Goal: Transaction & Acquisition: Purchase product/service

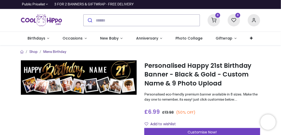
click at [280, 30] on div "0 My Cart View Cart 0 Guest" at bounding box center [140, 20] width 281 height 23
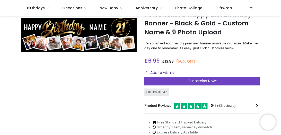
scroll to position [11, 0]
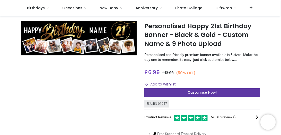
click at [173, 90] on div "Customise Now!" at bounding box center [202, 93] width 116 height 9
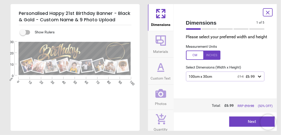
scroll to position [0, 0]
click at [161, 93] on icon at bounding box center [161, 93] width 11 height 9
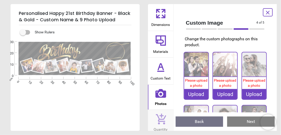
click at [165, 15] on icon at bounding box center [163, 16] width 3 height 3
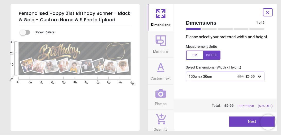
click at [259, 78] on icon at bounding box center [259, 77] width 3 height 2
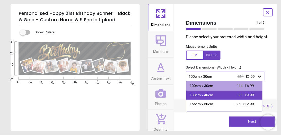
click at [218, 100] on div "133cm x 40cm £20 £9.99" at bounding box center [224, 95] width 76 height 9
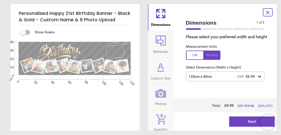
click at [259, 78] on icon at bounding box center [259, 77] width 3 height 2
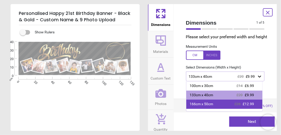
click at [197, 107] on div "166cm x 50cm" at bounding box center [201, 104] width 23 height 5
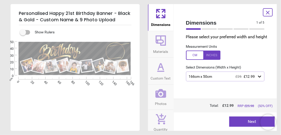
click at [259, 79] on icon at bounding box center [259, 76] width 5 height 5
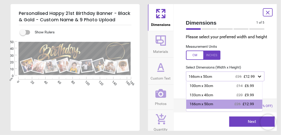
click at [259, 79] on icon at bounding box center [259, 76] width 5 height 5
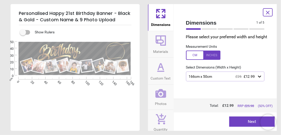
click at [259, 79] on icon at bounding box center [259, 76] width 5 height 5
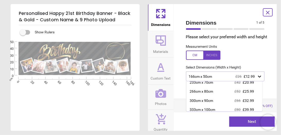
scroll to position [43, 0]
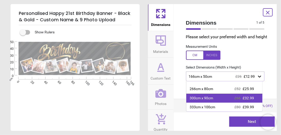
click at [199, 101] on div "300cm x 90cm" at bounding box center [201, 98] width 23 height 5
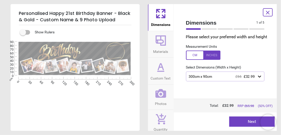
click at [259, 79] on icon at bounding box center [259, 76] width 5 height 5
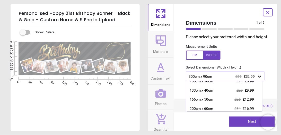
scroll to position [3, 0]
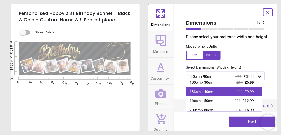
click at [219, 97] on div "133cm x 40cm £20 £9.99" at bounding box center [224, 92] width 76 height 9
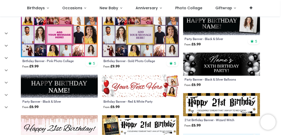
scroll to position [167, 0]
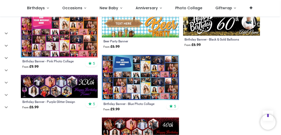
scroll to position [802, 0]
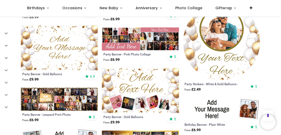
scroll to position [972, 0]
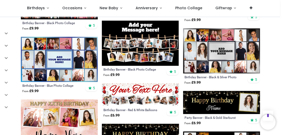
scroll to position [1239, 0]
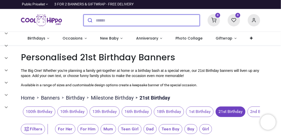
click at [114, 24] on input "search" at bounding box center [148, 20] width 104 height 11
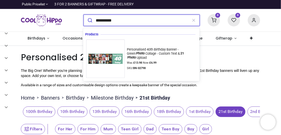
type input "*********"
click at [84, 15] on button "submit" at bounding box center [90, 20] width 12 height 11
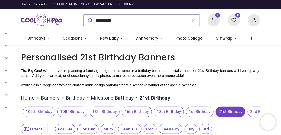
click at [230, 110] on span "21st Birthday" at bounding box center [231, 112] width 30 height 10
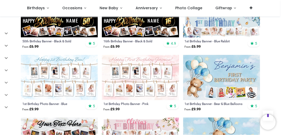
scroll to position [228, 0]
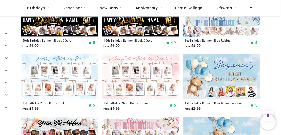
click at [281, 62] on div "Login • Register Birthdays Milestone Birthday 1510 products 208" at bounding box center [140, 67] width 281 height 135
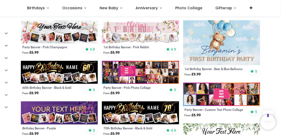
scroll to position [325, 0]
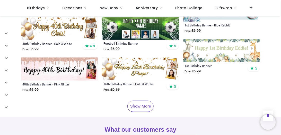
scroll to position [818, 0]
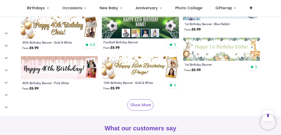
click at [132, 101] on link "Show More" at bounding box center [140, 105] width 26 height 11
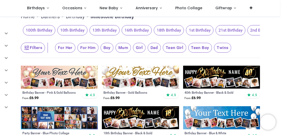
scroll to position [2, 0]
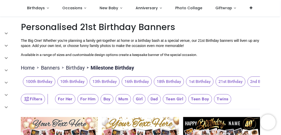
click at [228, 82] on span "21st Birthday" at bounding box center [231, 82] width 30 height 10
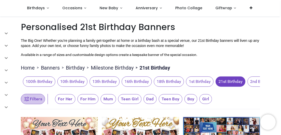
click at [27, 97] on icon "button" at bounding box center [27, 99] width 6 height 6
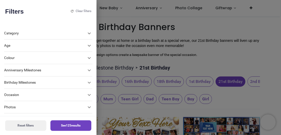
click at [86, 49] on icon at bounding box center [89, 46] width 6 height 6
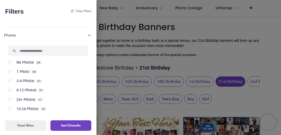
scroll to position [82, 0]
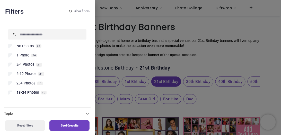
click at [53, 124] on button "See 10 results" at bounding box center [69, 126] width 40 height 11
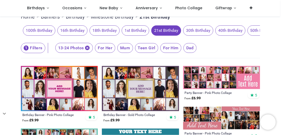
scroll to position [49, 0]
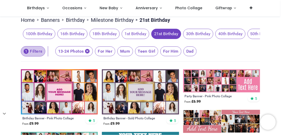
click at [38, 53] on button "1 Filters" at bounding box center [33, 51] width 24 height 10
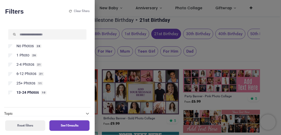
click at [22, 84] on span "25+ Photos" at bounding box center [25, 83] width 19 height 5
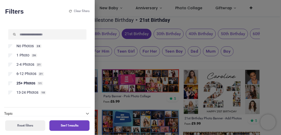
click at [62, 125] on button "See 11 results" at bounding box center [69, 126] width 40 height 11
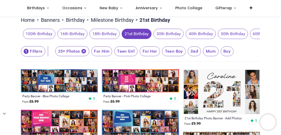
click at [126, 32] on span "21st Birthday" at bounding box center [137, 34] width 30 height 10
click at [34, 51] on button "1 Filters" at bounding box center [33, 51] width 24 height 10
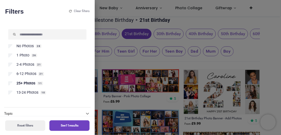
click at [12, 84] on label "25+ Photos 11" at bounding box center [47, 83] width 78 height 5
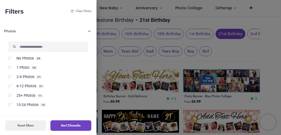
click at [61, 126] on button "See 125 results" at bounding box center [70, 126] width 41 height 11
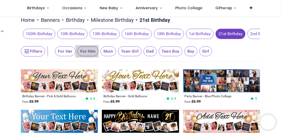
click at [75, 52] on span "For Him" at bounding box center [65, 52] width 20 height 10
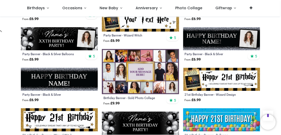
scroll to position [257, 0]
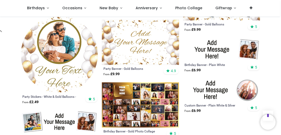
scroll to position [737, 0]
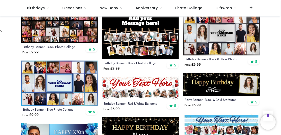
scroll to position [975, 0]
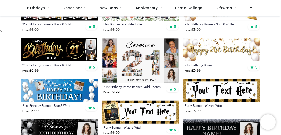
scroll to position [145, 0]
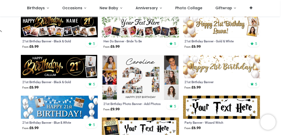
click at [128, 78] on img at bounding box center [140, 77] width 77 height 45
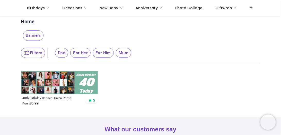
scroll to position [6, 0]
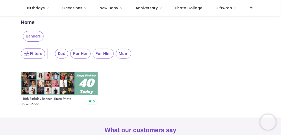
click at [87, 83] on img at bounding box center [59, 83] width 77 height 23
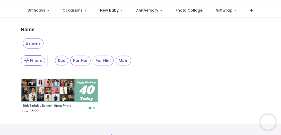
scroll to position [0, 0]
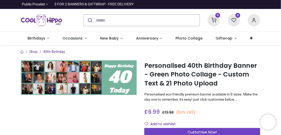
click at [117, 75] on img at bounding box center [79, 78] width 116 height 35
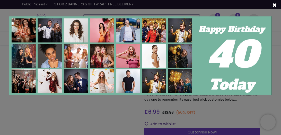
click at [117, 75] on img at bounding box center [140, 55] width 263 height 79
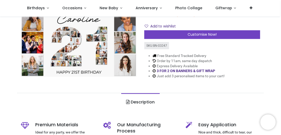
scroll to position [44, 0]
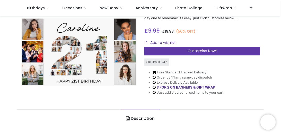
click at [221, 51] on div "Customise Now!" at bounding box center [202, 51] width 116 height 9
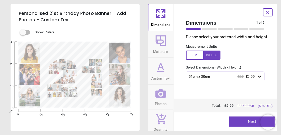
click at [260, 79] on icon at bounding box center [259, 76] width 5 height 5
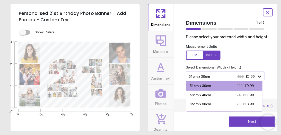
click at [162, 43] on icon at bounding box center [161, 41] width 10 height 10
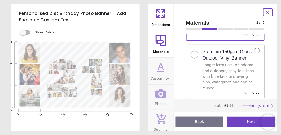
scroll to position [70, 0]
click at [161, 71] on icon at bounding box center [161, 67] width 12 height 12
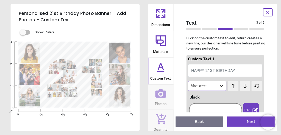
click at [200, 66] on button "HAPPY 21ST BIRTHDAY" at bounding box center [225, 70] width 75 height 13
click at [204, 74] on button "HAPPY 21ST BIRTHDAY" at bounding box center [225, 70] width 75 height 13
click at [269, 93] on div "Text 3 of 5 3 of 6 Click on the custom text to edit, return creates a new line,…" at bounding box center [226, 67] width 104 height 127
click at [221, 87] on icon at bounding box center [221, 86] width 5 height 5
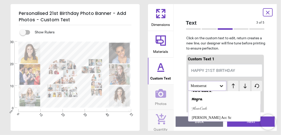
scroll to position [557, 0]
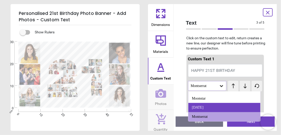
click at [204, 108] on div "[DATE]" at bounding box center [198, 107] width 12 height 5
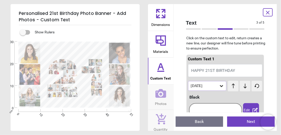
click at [221, 85] on icon at bounding box center [221, 86] width 5 height 5
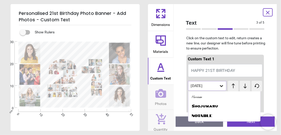
scroll to position [547, 0]
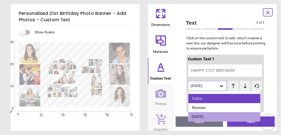
click at [210, 99] on div "Anjhay" at bounding box center [225, 98] width 72 height 9
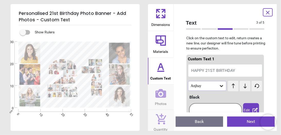
click at [221, 87] on icon at bounding box center [221, 87] width 3 height 2
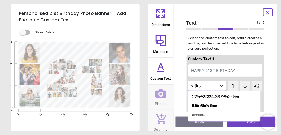
scroll to position [32, 0]
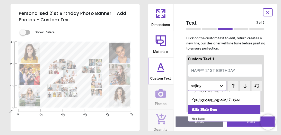
click at [228, 110] on div "Alfa Slab One" at bounding box center [225, 110] width 72 height 9
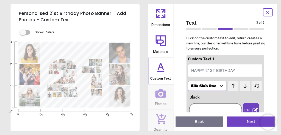
click at [221, 86] on icon at bounding box center [221, 87] width 3 height 2
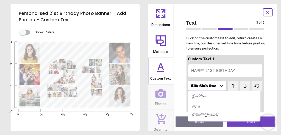
scroll to position [211, 0]
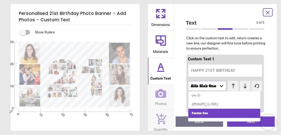
click at [219, 114] on div "Passion One" at bounding box center [225, 113] width 72 height 9
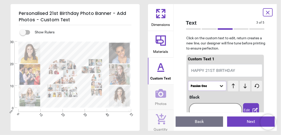
scroll to position [2, 0]
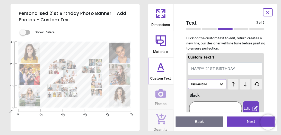
click at [220, 84] on icon at bounding box center [221, 85] width 3 height 2
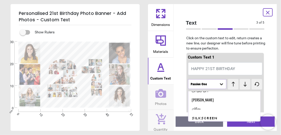
scroll to position [370, 0]
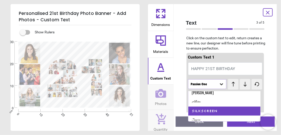
click at [230, 113] on div "Silkscreen" at bounding box center [225, 111] width 72 height 9
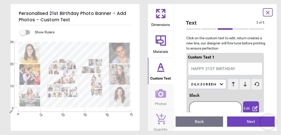
click at [219, 83] on icon at bounding box center [221, 84] width 5 height 5
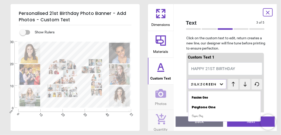
scroll to position [217, 0]
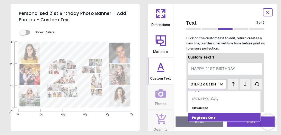
click at [228, 116] on div "Paytone One" at bounding box center [225, 117] width 72 height 9
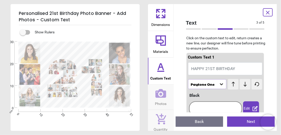
click at [78, 50] on textarea at bounding box center [74, 51] width 63 height 13
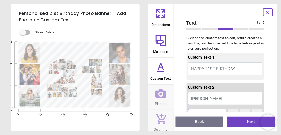
click at [200, 100] on span "[PERSON_NAME]" at bounding box center [207, 98] width 31 height 5
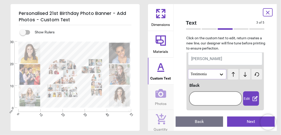
scroll to position [47, 0]
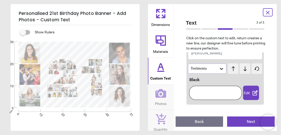
click at [220, 69] on icon at bounding box center [221, 69] width 3 height 2
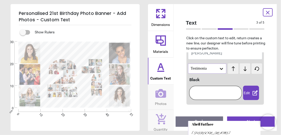
scroll to position [0, 0]
click at [221, 70] on icon at bounding box center [221, 68] width 5 height 5
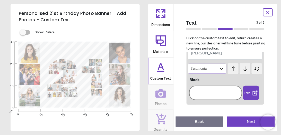
click at [220, 69] on icon at bounding box center [221, 69] width 3 height 2
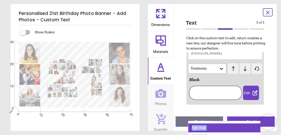
scroll to position [49, 0]
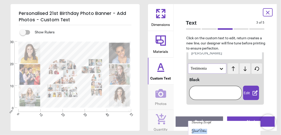
drag, startPoint x: 222, startPoint y: 131, endPoint x: 221, endPoint y: 121, distance: 9.8
click at [221, 122] on div "Abril Fatface [PERSON_NAME] [PERSON_NAME] - Bold Antonio Archivo Narrow Dancing…" at bounding box center [224, 137] width 73 height 30
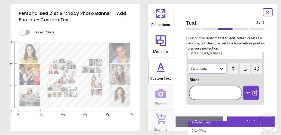
drag, startPoint x: 221, startPoint y: 121, endPoint x: 210, endPoint y: 122, distance: 11.1
click at [210, 122] on div "Dancing Script" at bounding box center [202, 122] width 20 height 5
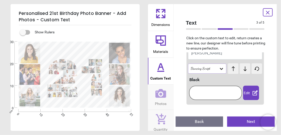
click at [212, 55] on button "[PERSON_NAME]" at bounding box center [225, 53] width 75 height 13
drag, startPoint x: 206, startPoint y: 53, endPoint x: 191, endPoint y: 53, distance: 15.5
click at [191, 53] on button "[PERSON_NAME]" at bounding box center [225, 53] width 75 height 13
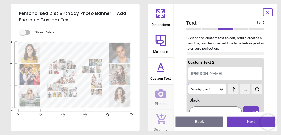
scroll to position [25, 0]
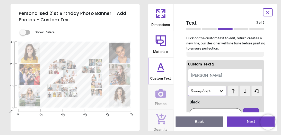
click at [192, 74] on span "[PERSON_NAME]" at bounding box center [207, 75] width 31 height 5
type textarea "*"
type textarea "*****"
click at [220, 92] on icon at bounding box center [221, 92] width 3 height 2
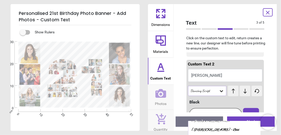
scroll to position [25, 0]
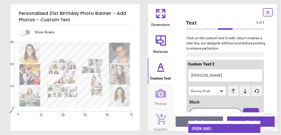
click at [196, 128] on div "[PERSON_NAME]" at bounding box center [202, 128] width 20 height 5
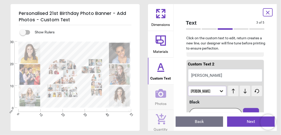
click at [220, 90] on icon at bounding box center [221, 91] width 5 height 5
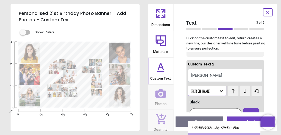
scroll to position [16, 0]
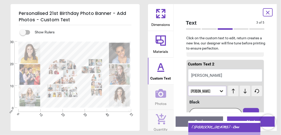
click at [250, 129] on div "[PERSON_NAME] - Bold" at bounding box center [225, 127] width 72 height 9
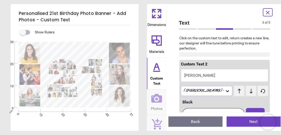
click at [225, 90] on icon at bounding box center [227, 91] width 5 height 5
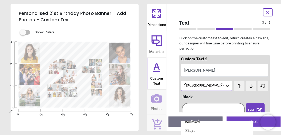
scroll to position [47, 0]
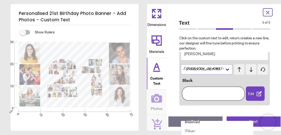
click at [232, 125] on div "Boulevard" at bounding box center [217, 122] width 72 height 9
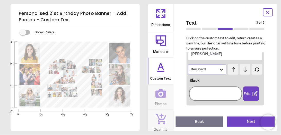
click at [76, 103] on textarea at bounding box center [75, 102] width 62 height 3
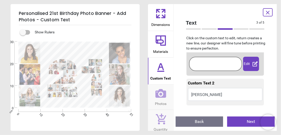
click at [90, 104] on textarea at bounding box center [75, 102] width 62 height 3
click at [165, 94] on icon at bounding box center [161, 93] width 11 height 9
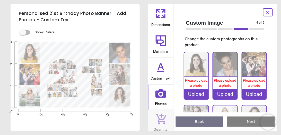
click at [194, 93] on div "Upload" at bounding box center [196, 94] width 24 height 10
